Goal: Information Seeking & Learning: Learn about a topic

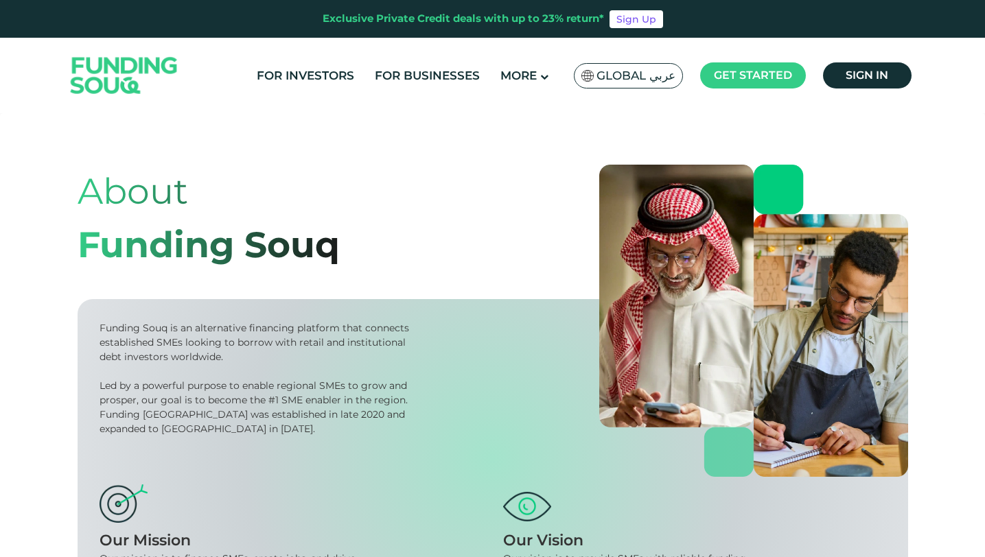
click at [135, 74] on img at bounding box center [124, 75] width 135 height 69
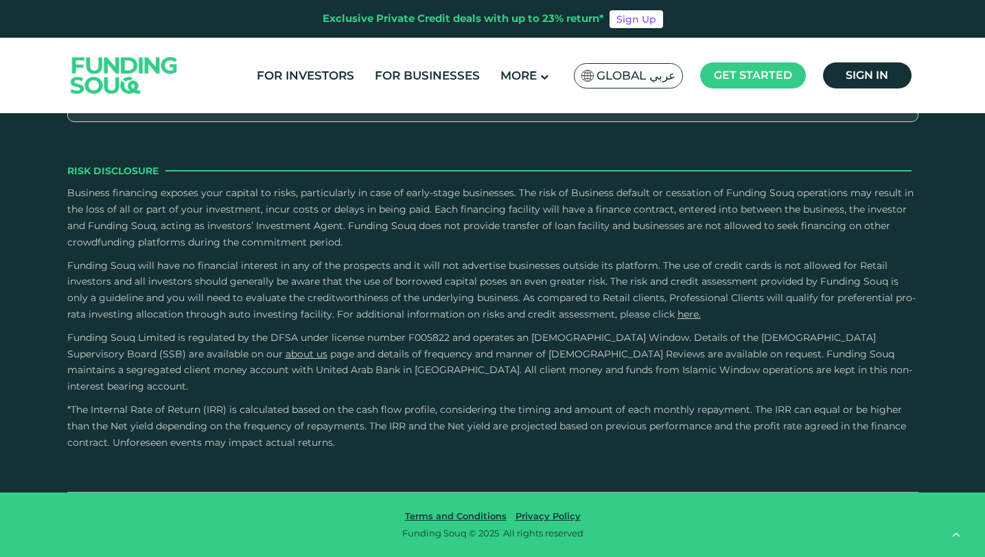
type tc-range-slider "4"
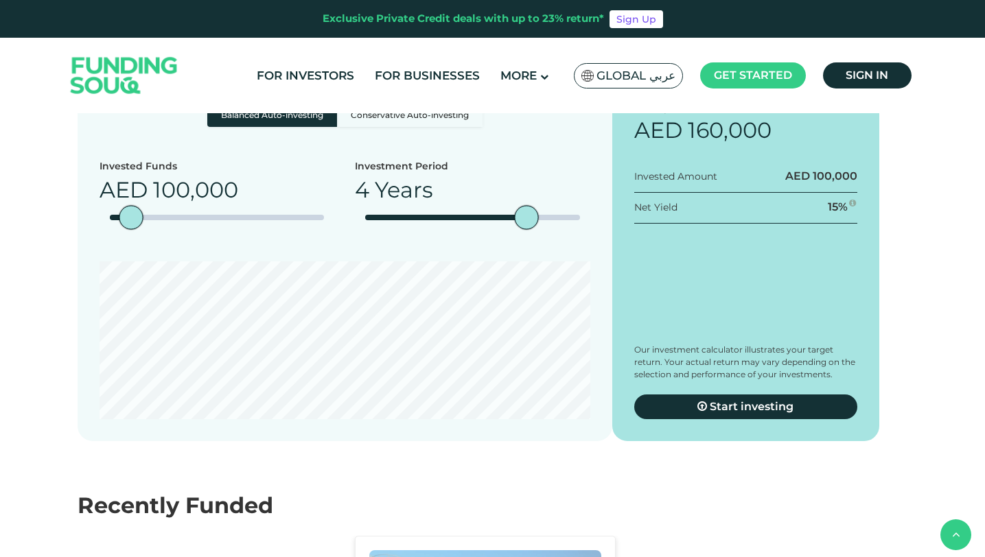
scroll to position [1128, 0]
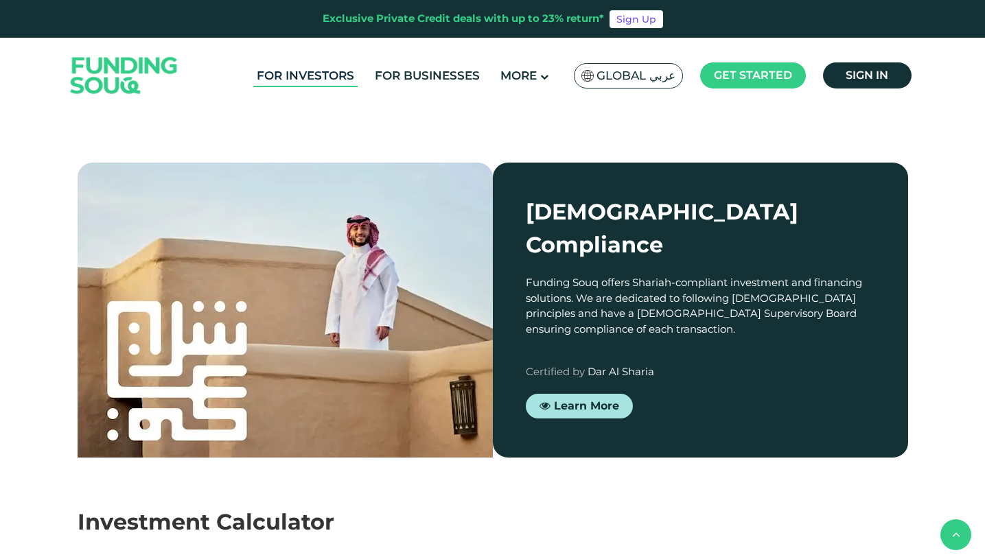
click at [327, 74] on link "For Investors" at bounding box center [305, 76] width 104 height 23
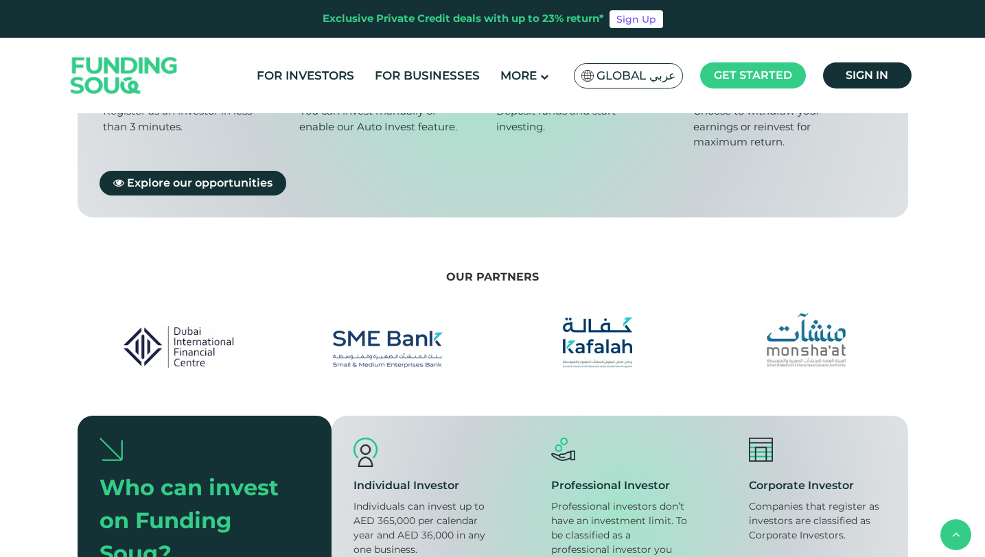
type tc-range-slider "4"
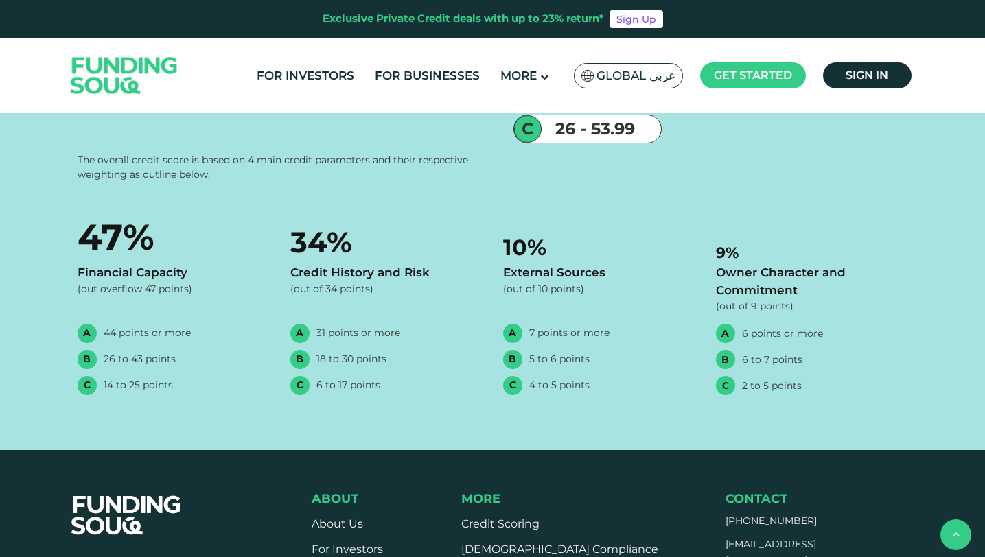
scroll to position [2669, 0]
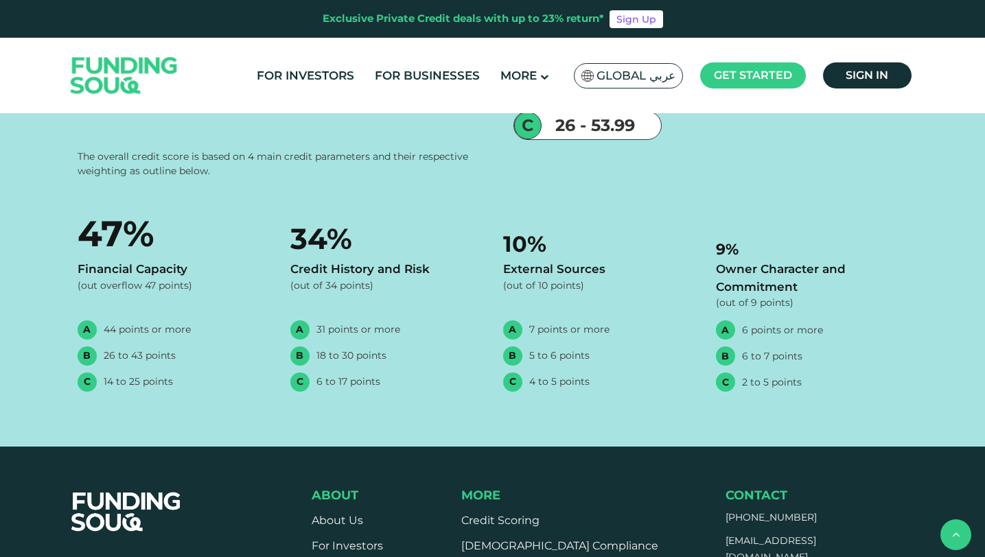
type tc-range-slider "570000"
drag, startPoint x: 130, startPoint y: 250, endPoint x: 231, endPoint y: 254, distance: 101.6
drag, startPoint x: 535, startPoint y: 245, endPoint x: 447, endPoint y: 248, distance: 87.2
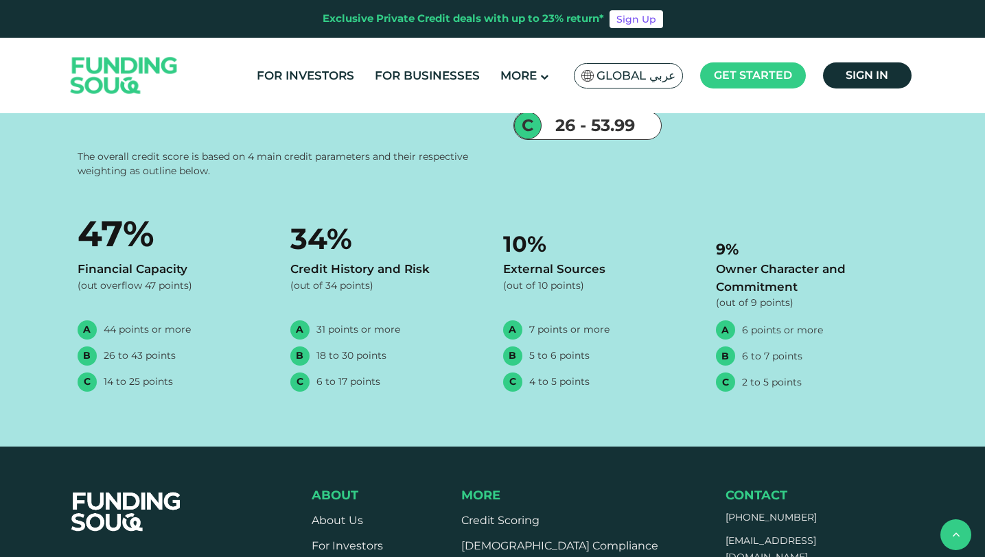
type tc-range-slider "4"
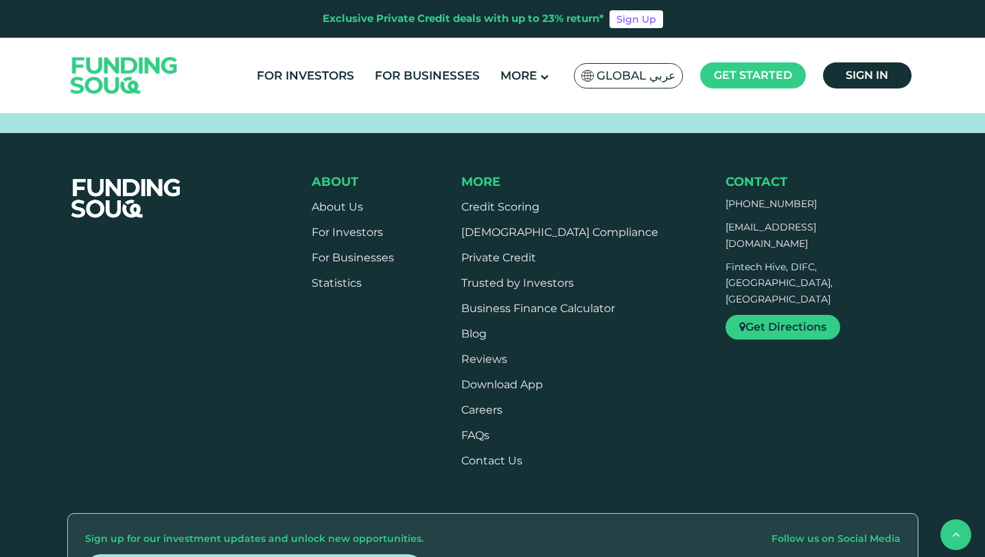
scroll to position [3047, 0]
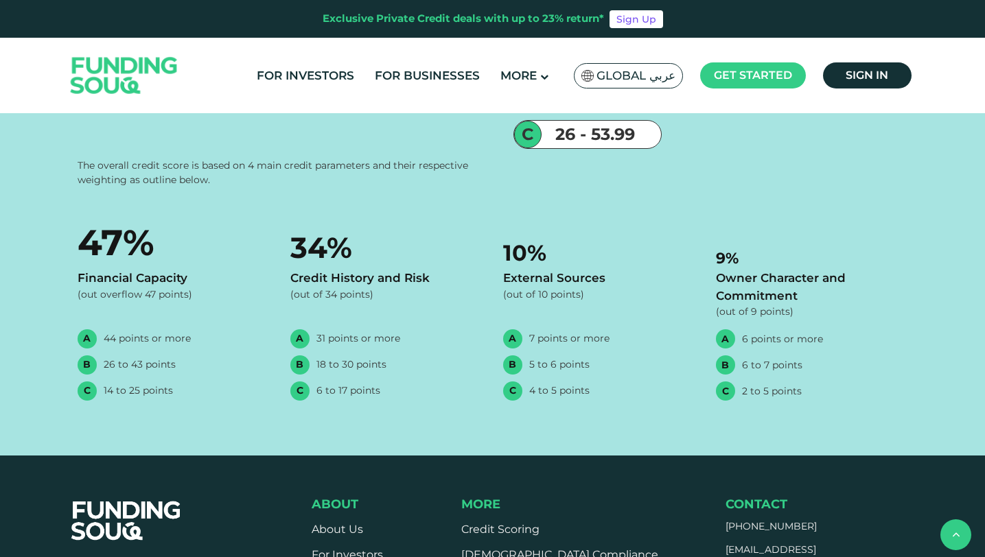
scroll to position [2654, 0]
